Goal: Information Seeking & Learning: Learn about a topic

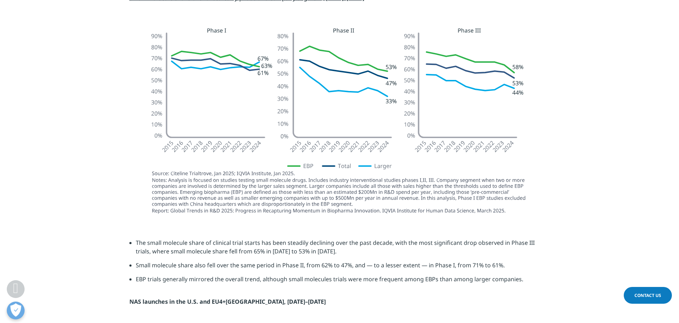
scroll to position [855, 0]
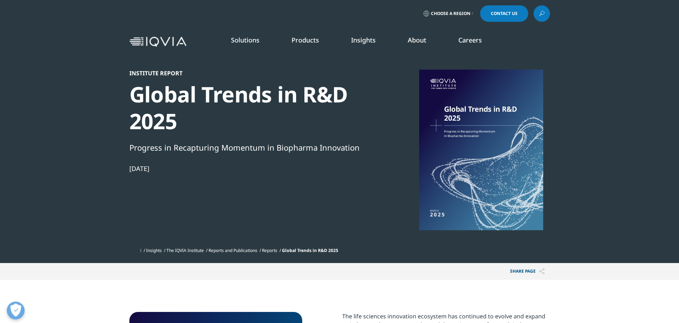
click at [150, 38] on img at bounding box center [157, 42] width 57 height 10
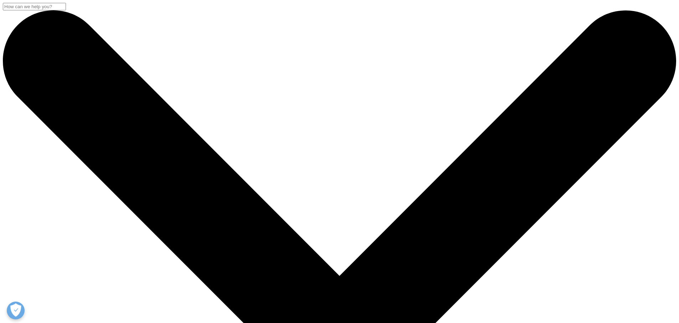
type input "generics deflation"
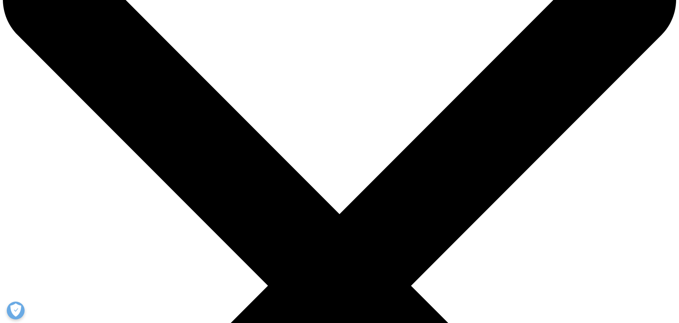
scroll to position [143, 0]
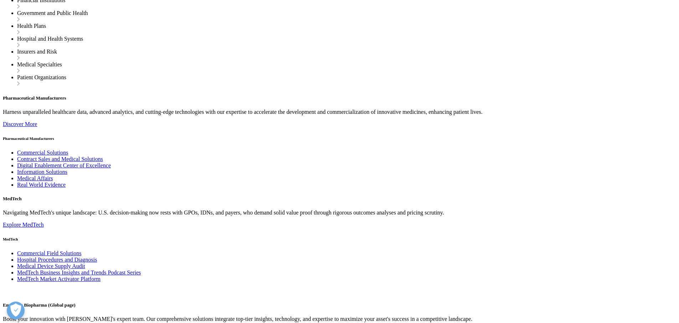
scroll to position [1176, 0]
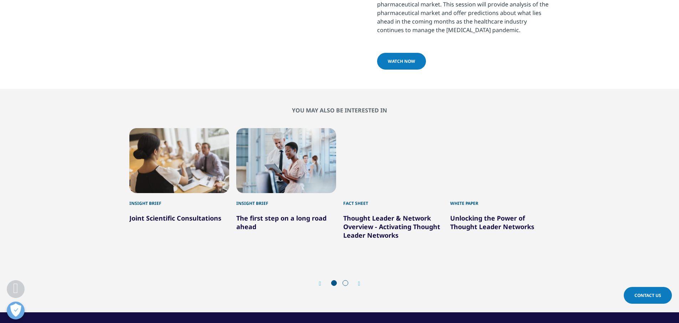
click at [402, 64] on span "WATCH NOW" at bounding box center [401, 61] width 27 height 6
